Goal: Information Seeking & Learning: Learn about a topic

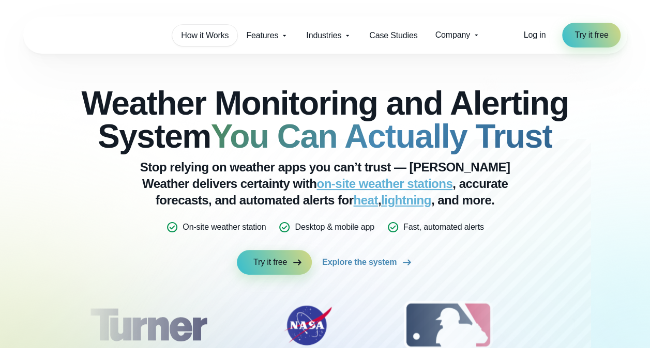
drag, startPoint x: 0, startPoint y: 0, endPoint x: 226, endPoint y: 27, distance: 227.5
click at [226, 27] on link "How it Works" at bounding box center [204, 35] width 65 height 21
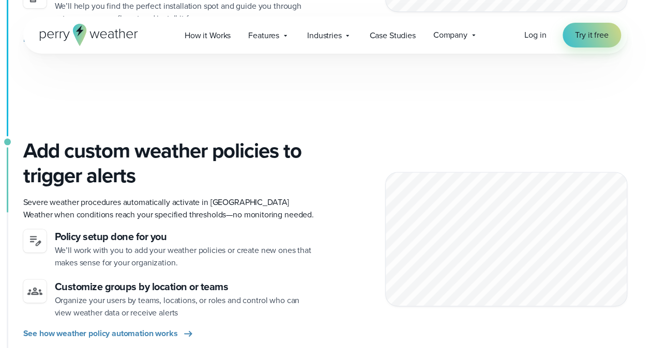
scroll to position [158, 0]
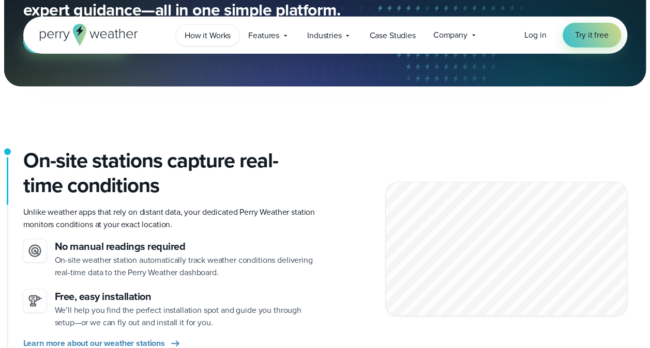
click at [213, 34] on span "How it Works" at bounding box center [208, 35] width 46 height 12
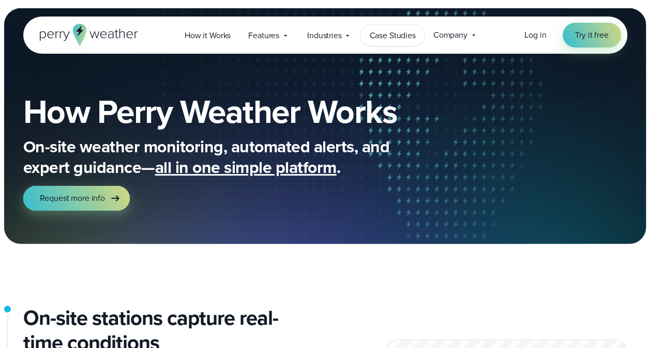
click at [404, 40] on span "Case Studies" at bounding box center [392, 35] width 46 height 12
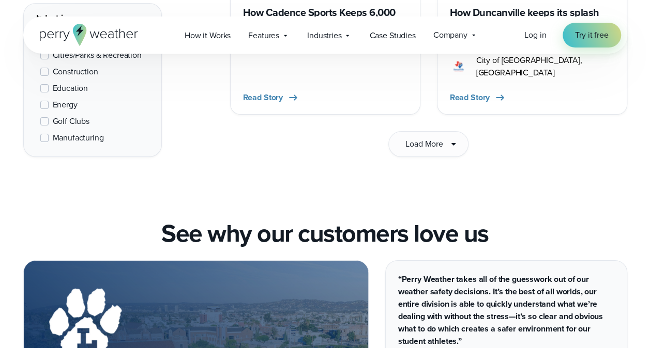
scroll to position [1635, 0]
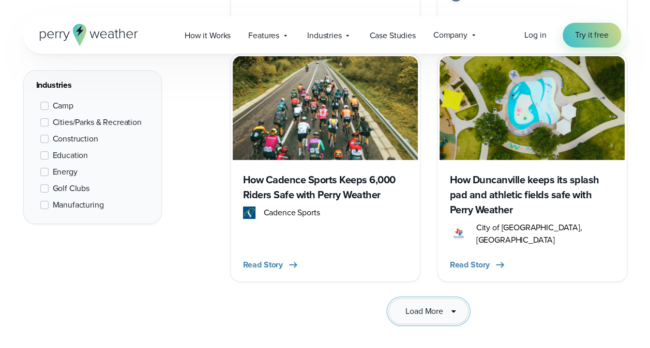
click at [427, 305] on span "Load More" at bounding box center [424, 311] width 38 height 12
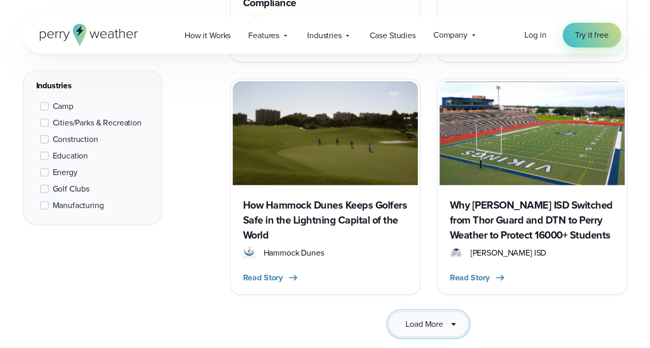
scroll to position [3111, 0]
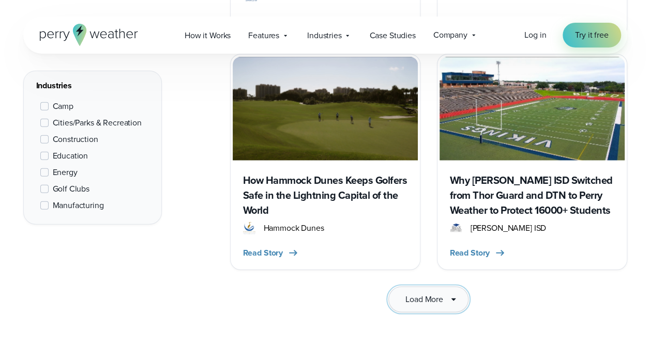
click at [447, 294] on icon at bounding box center [453, 300] width 12 height 12
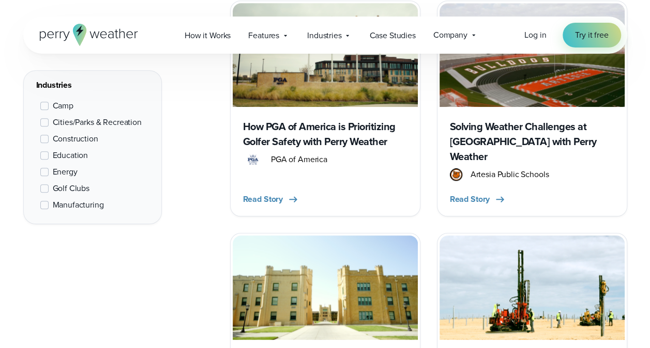
scroll to position [4346, 0]
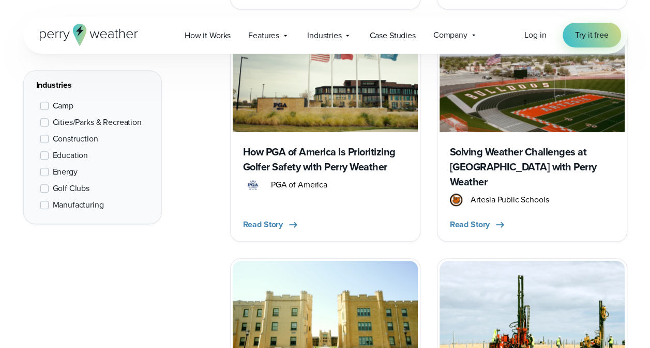
click at [556, 261] on img at bounding box center [531, 313] width 185 height 104
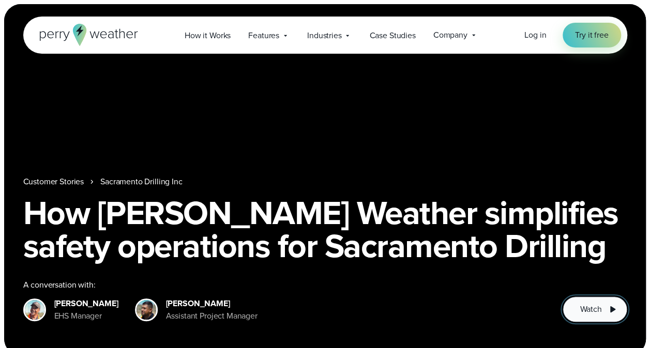
click at [596, 311] on span "Watch" at bounding box center [590, 309] width 22 height 12
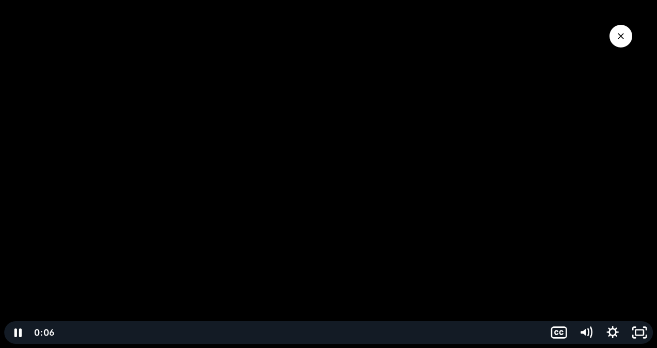
click at [553, 24] on div at bounding box center [328, 174] width 657 height 348
drag, startPoint x: 553, startPoint y: 24, endPoint x: 555, endPoint y: 62, distance: 38.3
click at [553, 24] on div at bounding box center [328, 174] width 657 height 348
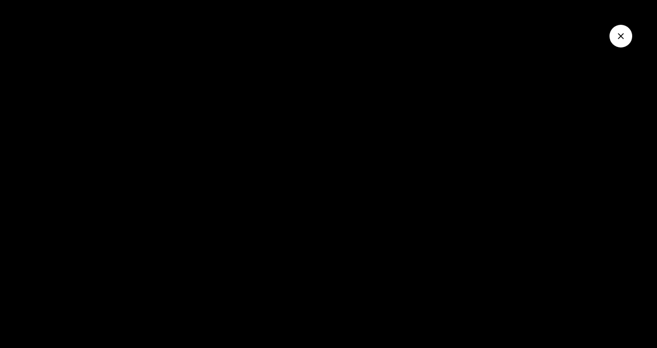
click at [619, 40] on icon "Close Video" at bounding box center [621, 36] width 10 height 10
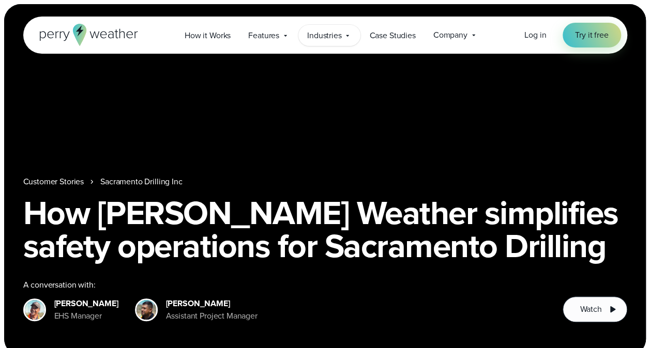
click at [341, 40] on span "Industries" at bounding box center [324, 35] width 35 height 12
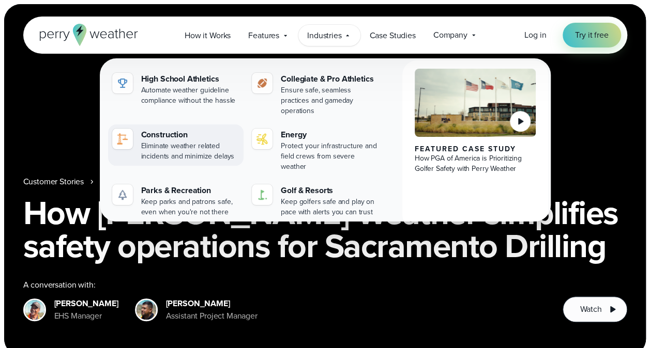
click at [180, 129] on div "Construction" at bounding box center [190, 135] width 99 height 12
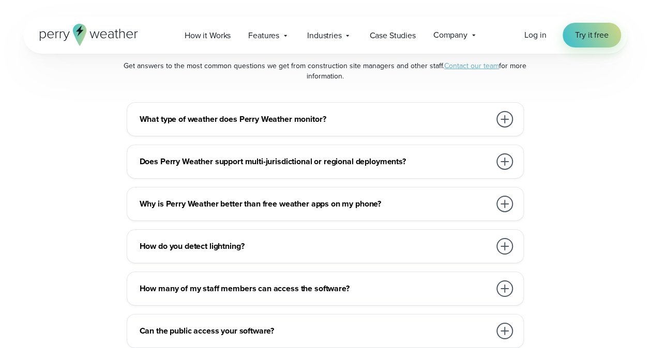
scroll to position [5592, 0]
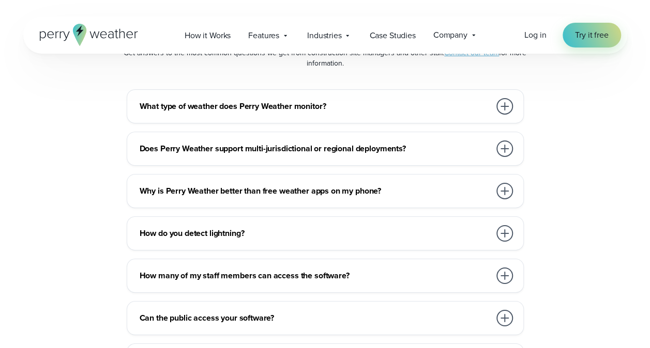
click at [513, 233] on div at bounding box center [504, 233] width 21 height 21
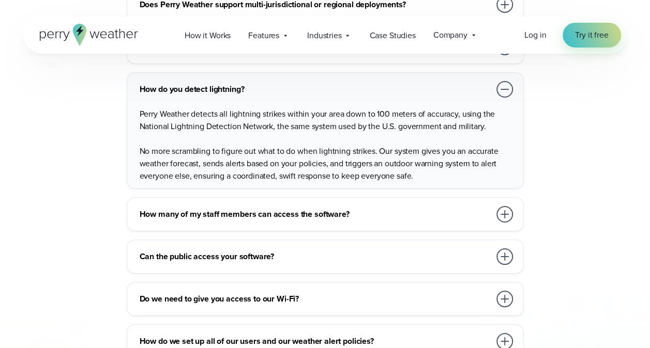
scroll to position [5737, 0]
click at [517, 208] on div "How many of my staff members can access the software? Our team will set you up …" at bounding box center [325, 214] width 397 height 34
click at [510, 207] on div at bounding box center [504, 214] width 17 height 17
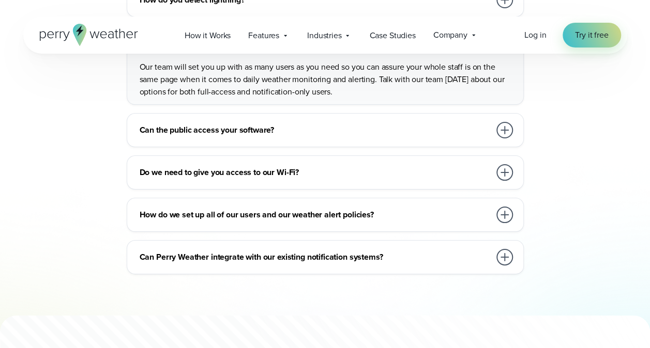
scroll to position [5841, 0]
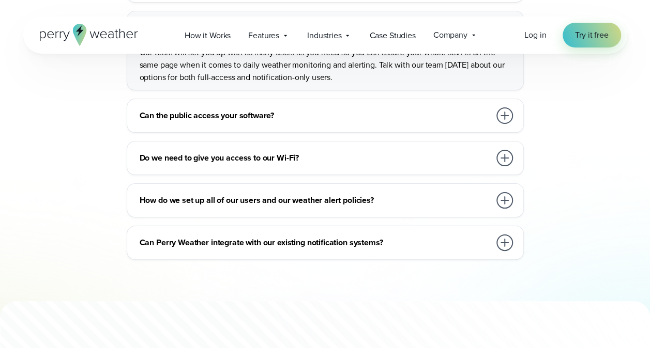
click at [495, 153] on div at bounding box center [504, 158] width 21 height 21
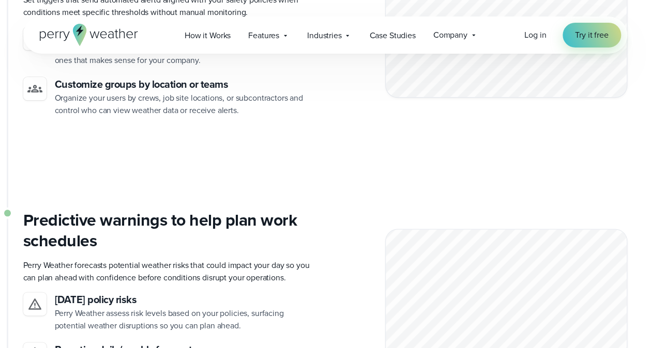
scroll to position [1817, 0]
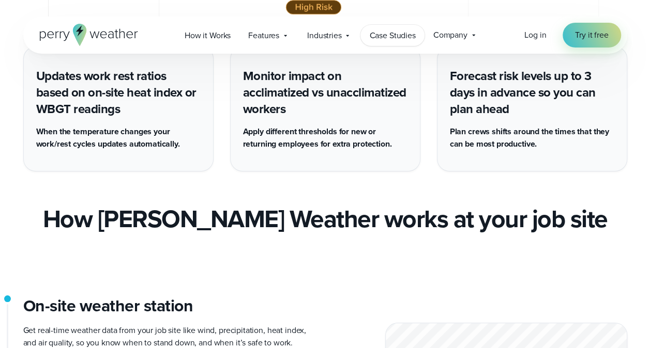
click at [397, 40] on span "Case Studies" at bounding box center [392, 35] width 46 height 12
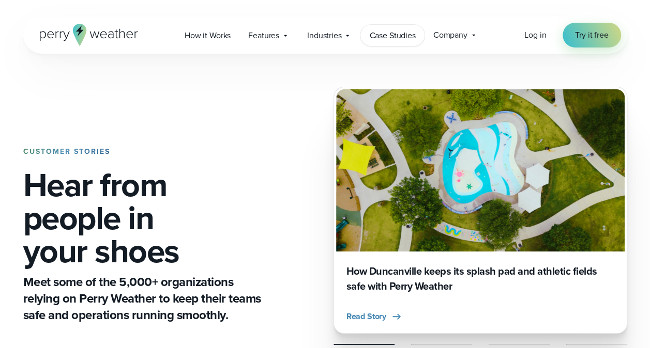
click at [397, 40] on span "Case Studies" at bounding box center [392, 35] width 46 height 12
click at [323, 39] on span "Industries" at bounding box center [324, 35] width 35 height 12
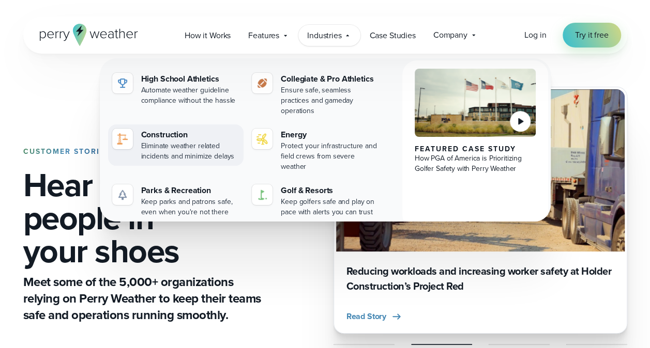
click at [163, 141] on div "Eliminate weather related incidents and minimize delays" at bounding box center [190, 151] width 99 height 21
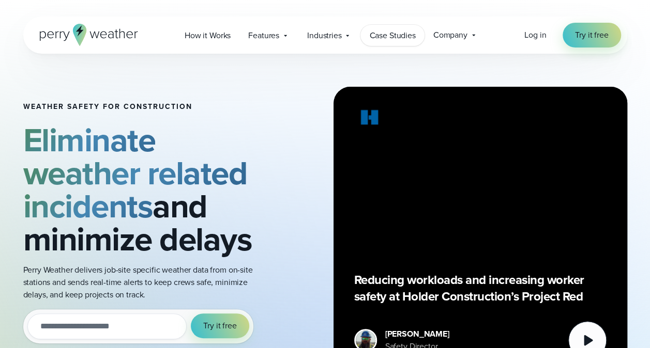
click at [391, 30] on span "Case Studies" at bounding box center [392, 35] width 46 height 12
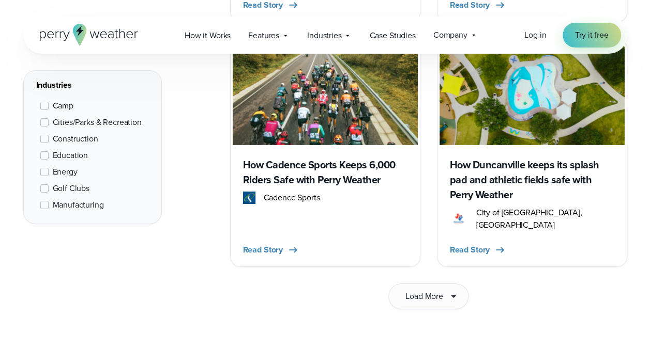
scroll to position [1653, 0]
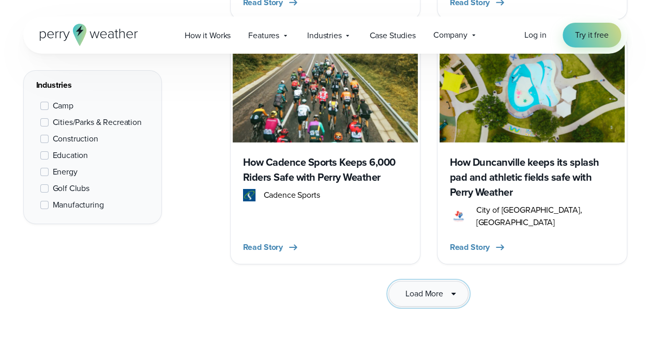
click at [435, 288] on span "Load More" at bounding box center [424, 294] width 38 height 12
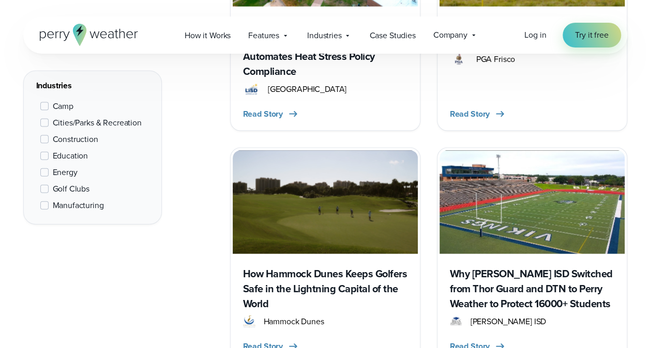
scroll to position [3038, 0]
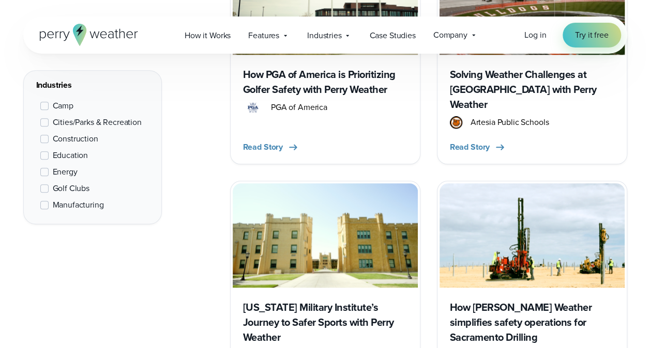
scroll to position [4451, 0]
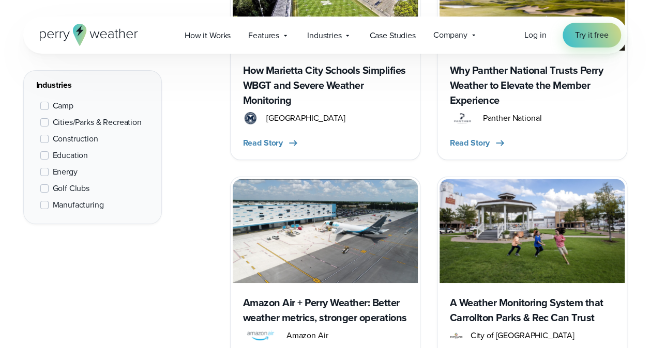
scroll to position [5857, 0]
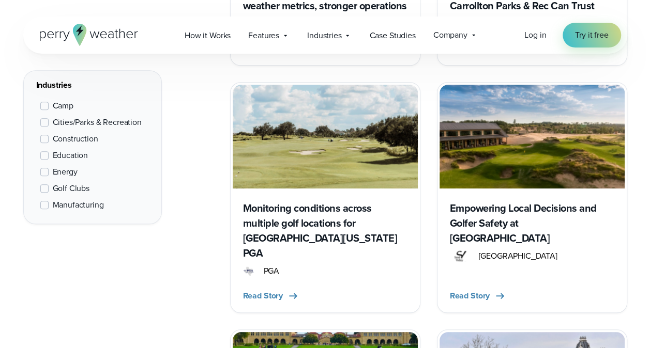
scroll to position [5860, 0]
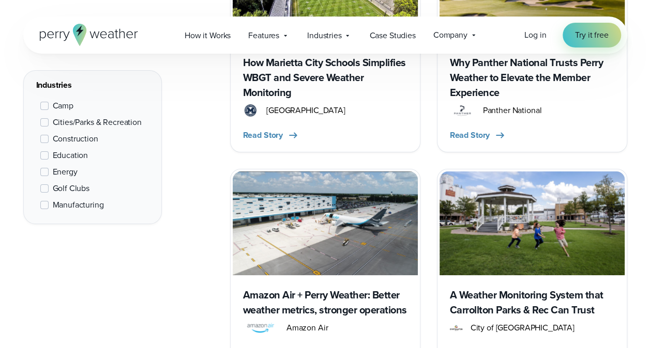
click at [335, 275] on div "Amazon Air + Perry Weather: Better weather metrics, stronger operations Amazon …" at bounding box center [325, 321] width 185 height 92
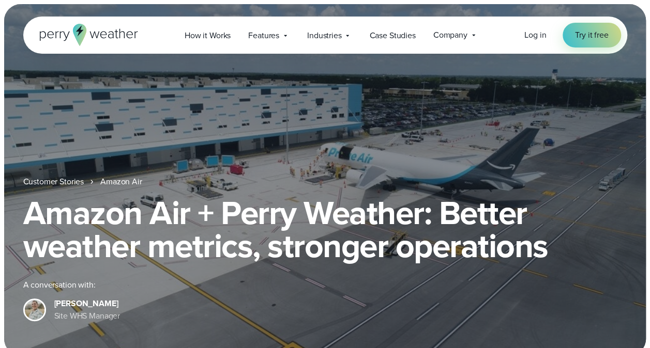
click at [293, 233] on h1 "Amazon Air + Perry Weather: Better weather metrics, stronger operations" at bounding box center [325, 229] width 604 height 66
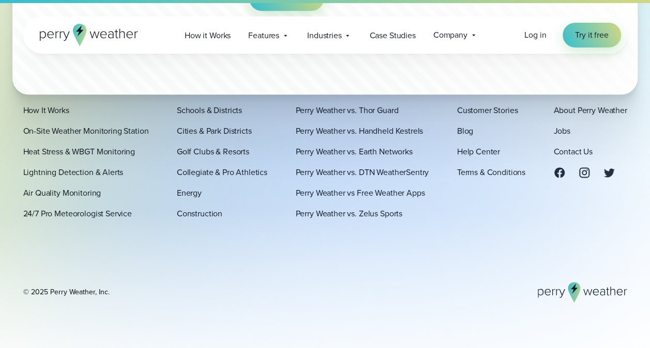
scroll to position [623, 0]
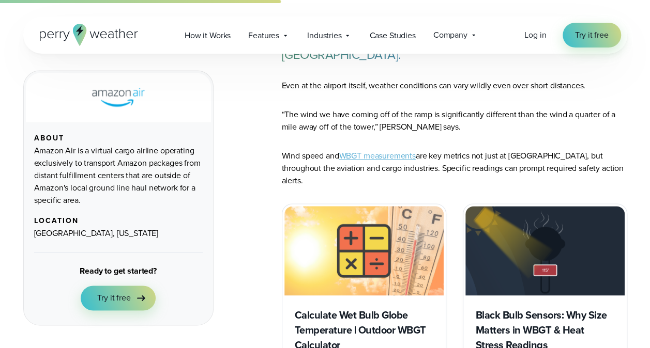
click at [550, 253] on img "slideshow" at bounding box center [544, 250] width 159 height 89
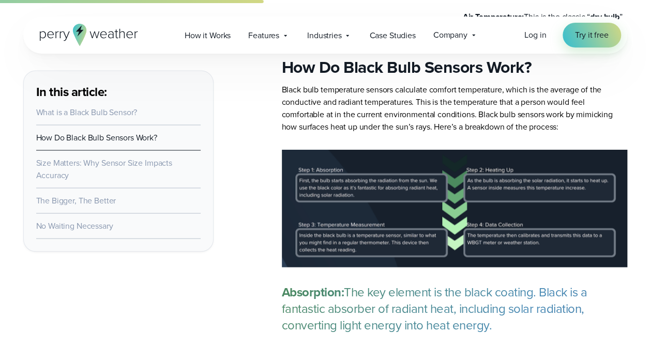
scroll to position [945, 0]
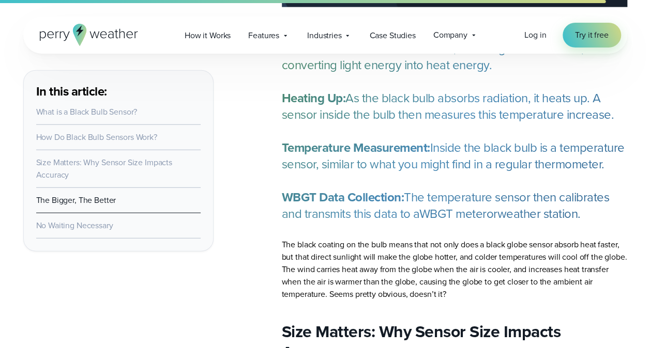
scroll to position [0, 0]
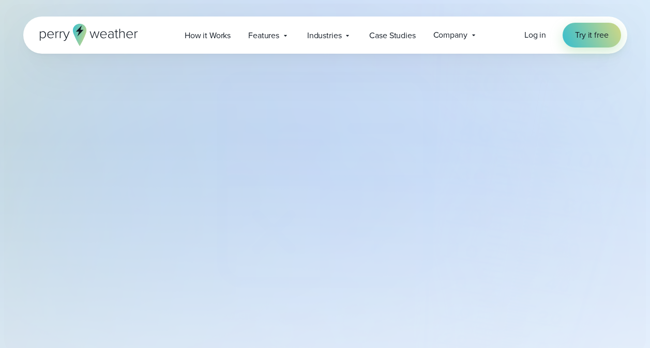
select select "***"
type input "*******"
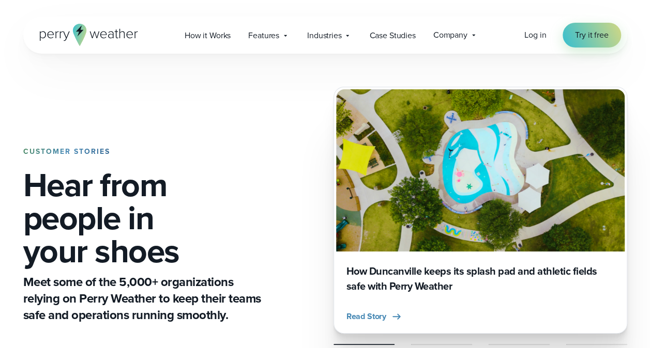
scroll to position [2868, 0]
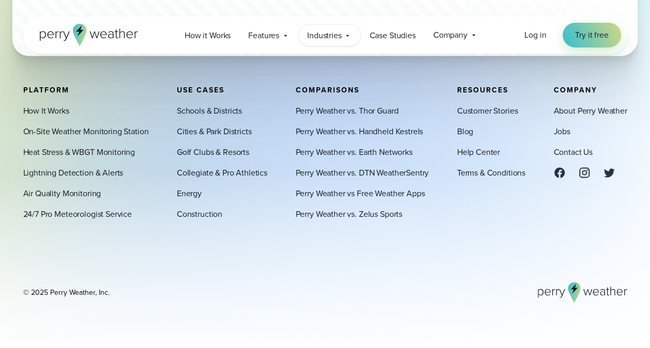
click at [338, 32] on span "Industries" at bounding box center [324, 35] width 35 height 12
